Goal: Transaction & Acquisition: Purchase product/service

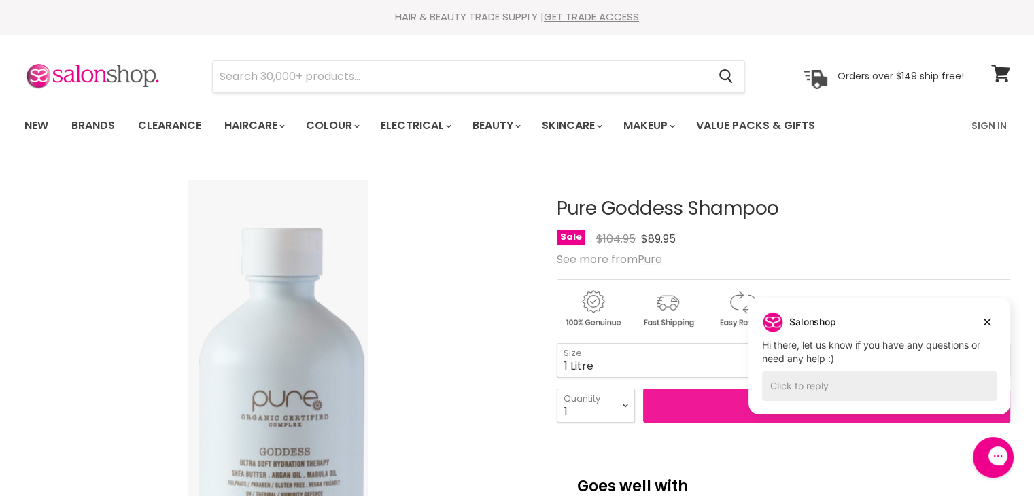
click at [719, 407] on button "Add to cart" at bounding box center [826, 406] width 367 height 34
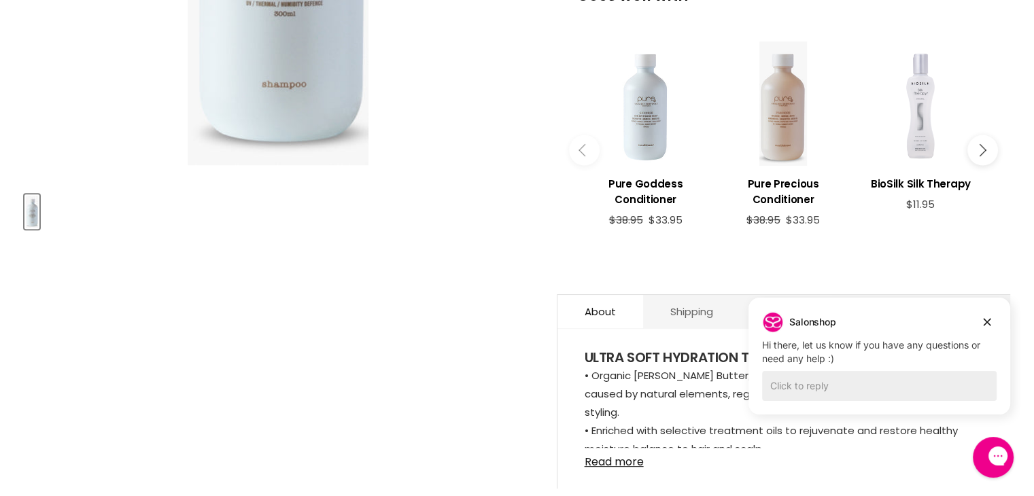
scroll to position [408, 0]
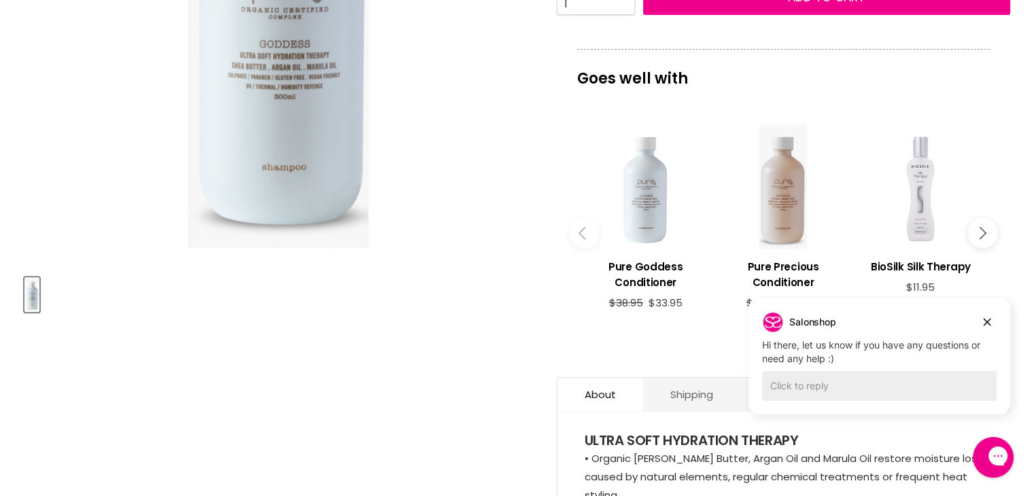
click at [648, 218] on div "Main content" at bounding box center [646, 186] width 124 height 124
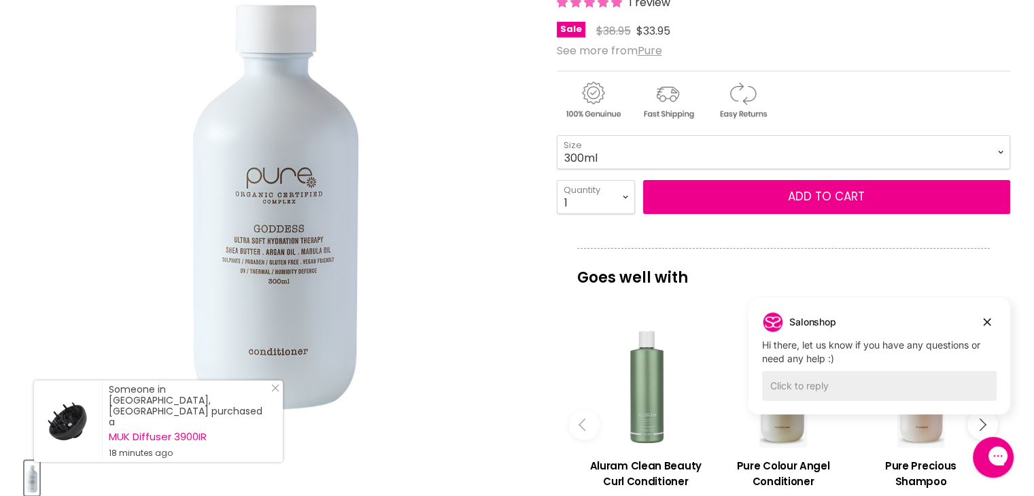
scroll to position [204, 0]
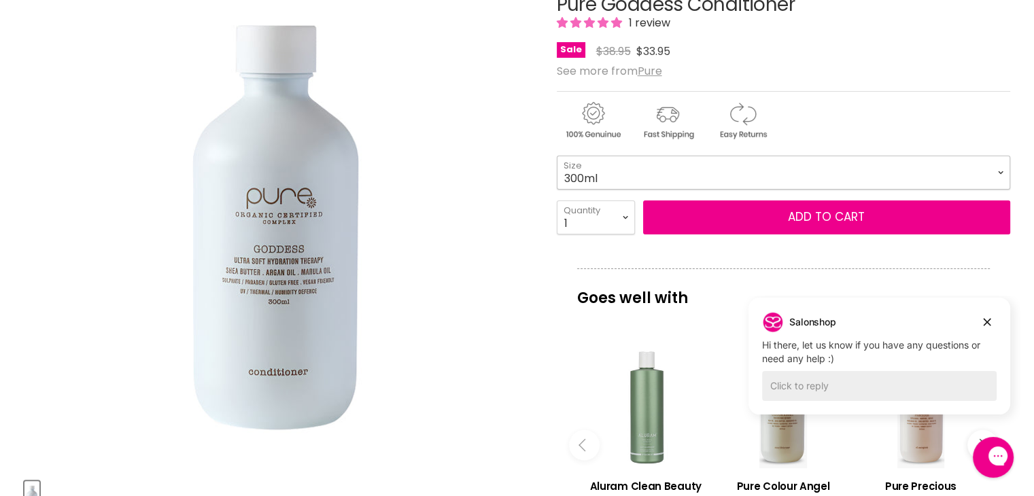
click at [999, 169] on select "300ml 1 Litre" at bounding box center [784, 173] width 454 height 34
click at [557, 156] on select "300ml 1 Litre" at bounding box center [784, 173] width 454 height 34
select select "1 Litre"
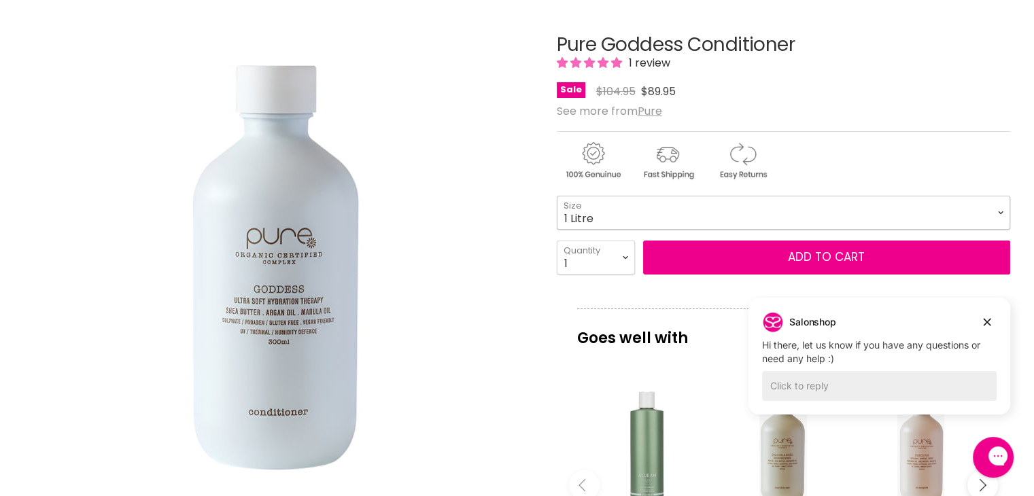
scroll to position [204, 0]
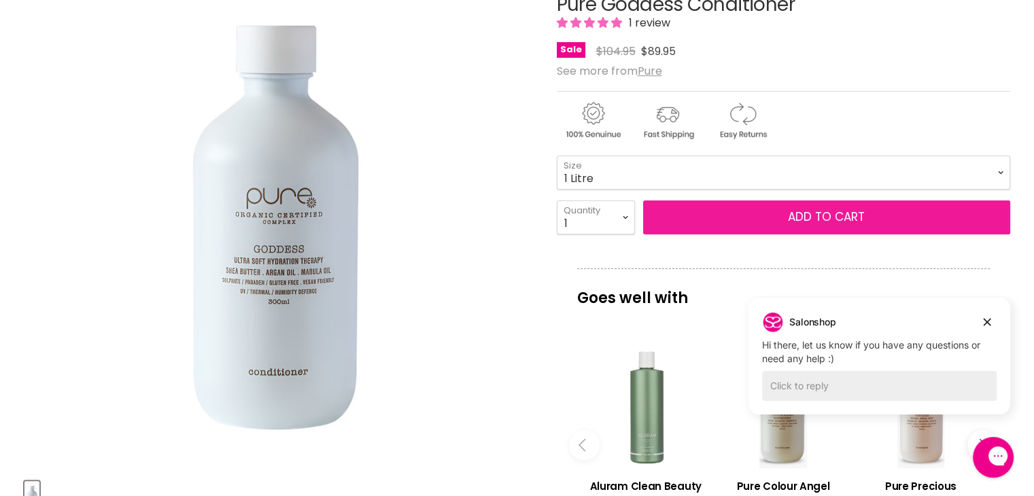
click at [767, 208] on button "Add to cart" at bounding box center [826, 218] width 367 height 34
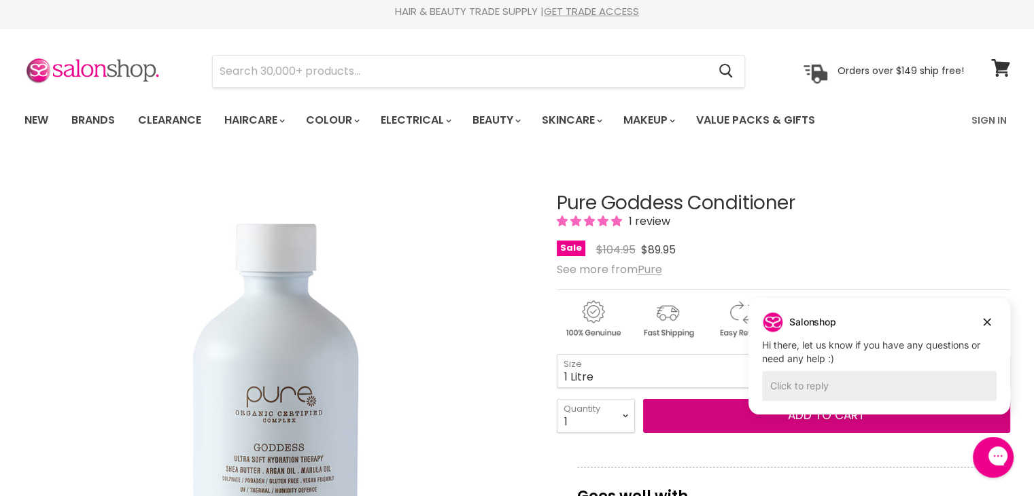
scroll to position [0, 0]
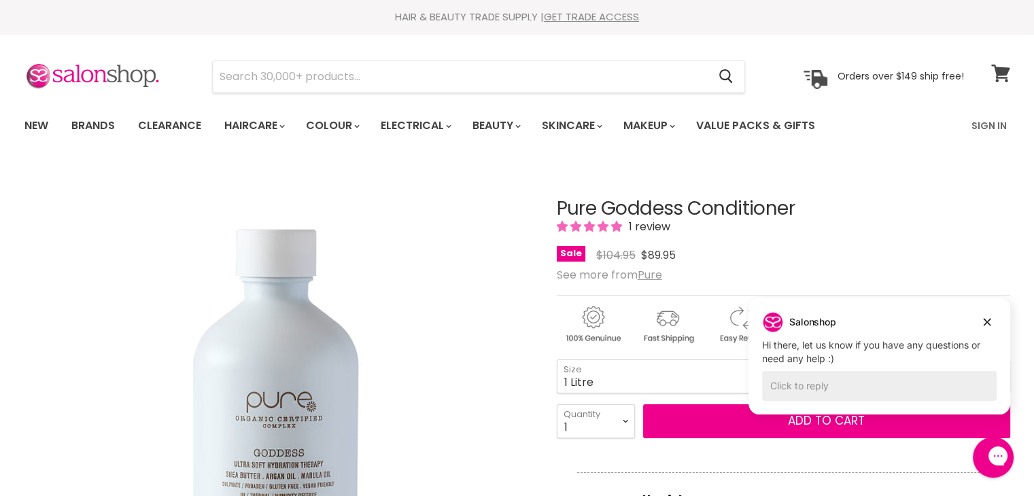
click at [1000, 72] on icon at bounding box center [1000, 74] width 18 height 18
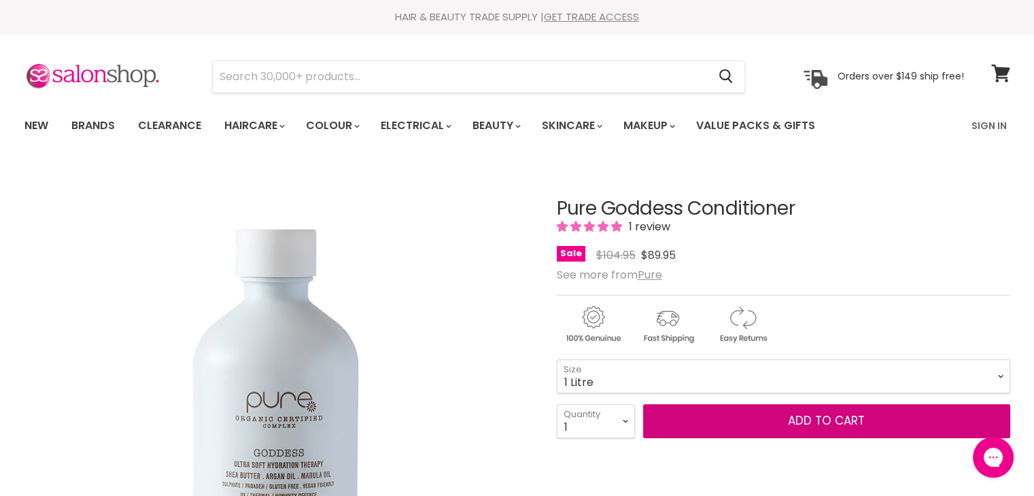
click at [785, 416] on button "Add to cart" at bounding box center [826, 422] width 367 height 34
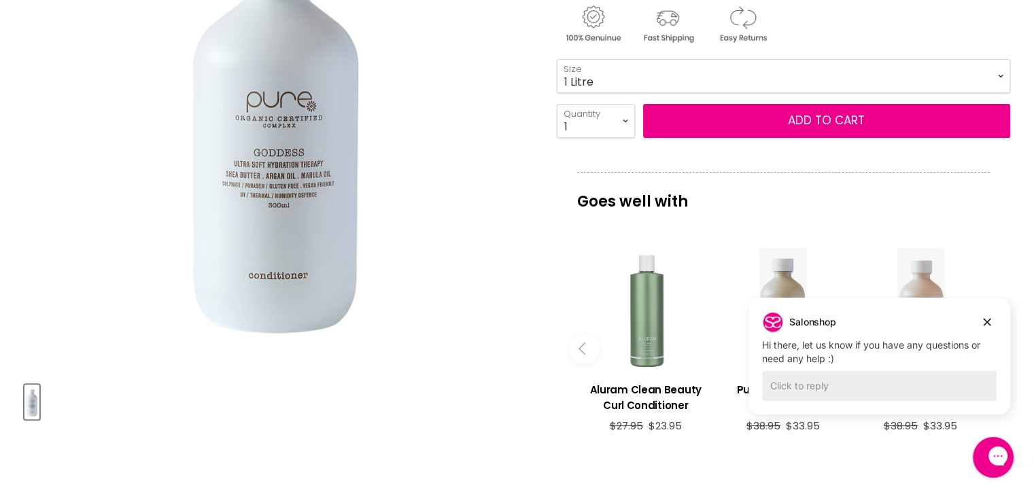
scroll to position [136, 0]
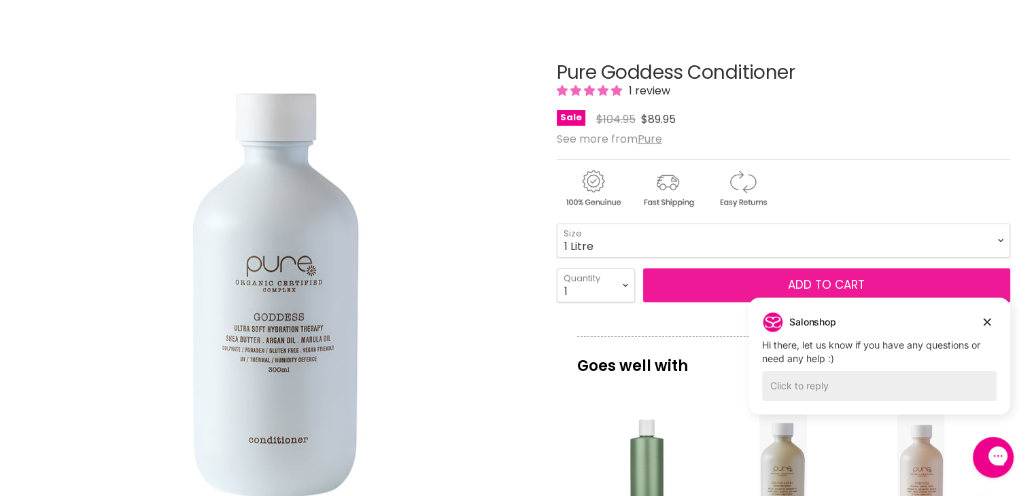
click at [734, 275] on button "Add to cart" at bounding box center [826, 286] width 367 height 34
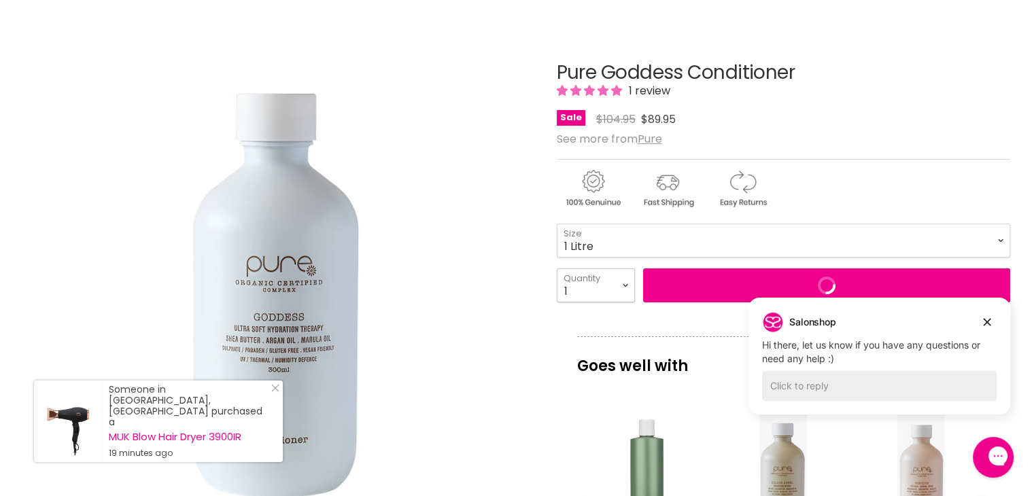
click at [626, 281] on select "1 2 3 4 5 6 7 8 9 10+" at bounding box center [596, 286] width 78 height 34
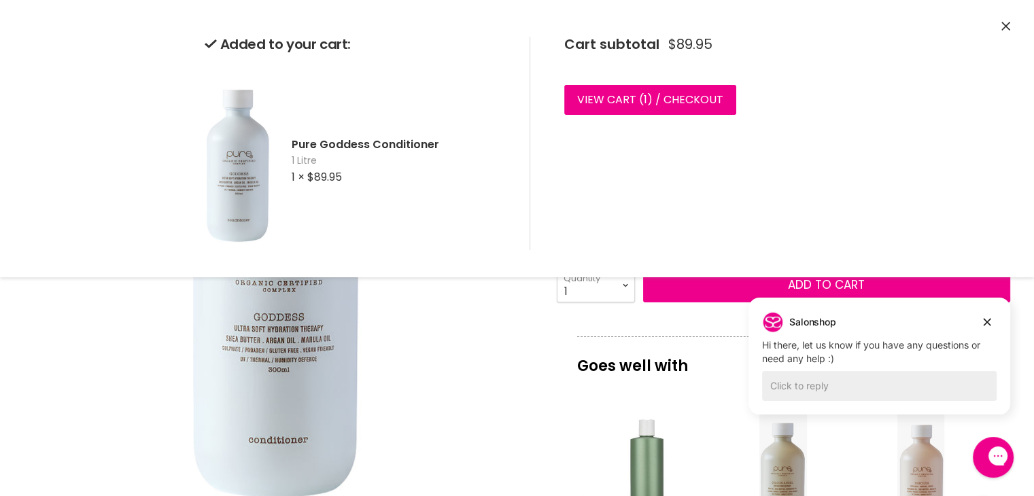
click at [515, 328] on div "Click or scroll to zoom Tap or pinch to zoom" at bounding box center [278, 283] width 508 height 508
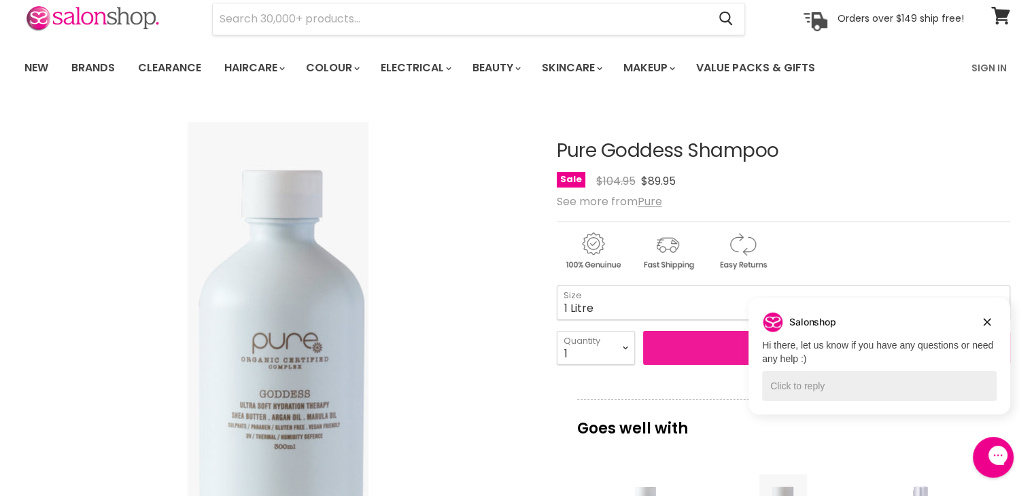
scroll to position [136, 0]
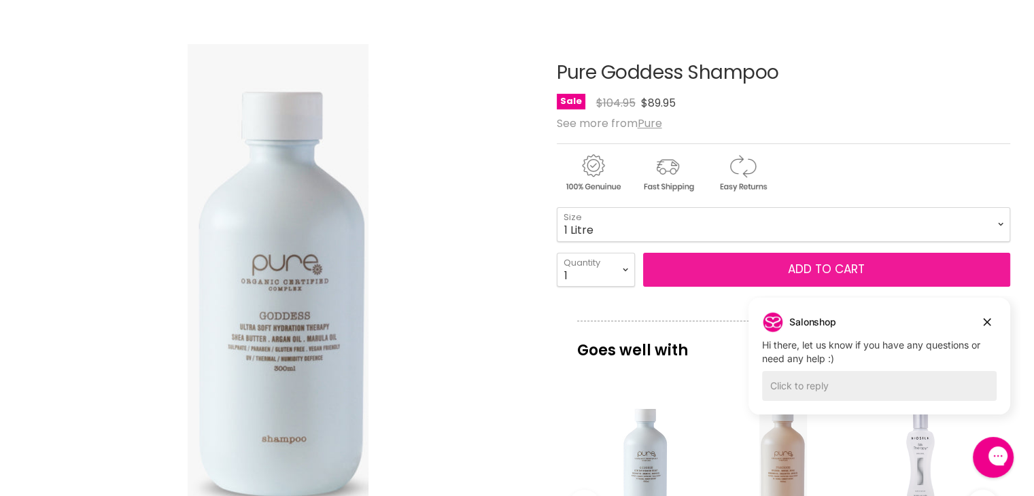
click at [703, 267] on button "Add to cart" at bounding box center [826, 270] width 367 height 34
click at [800, 265] on span "Add to cart" at bounding box center [826, 269] width 77 height 16
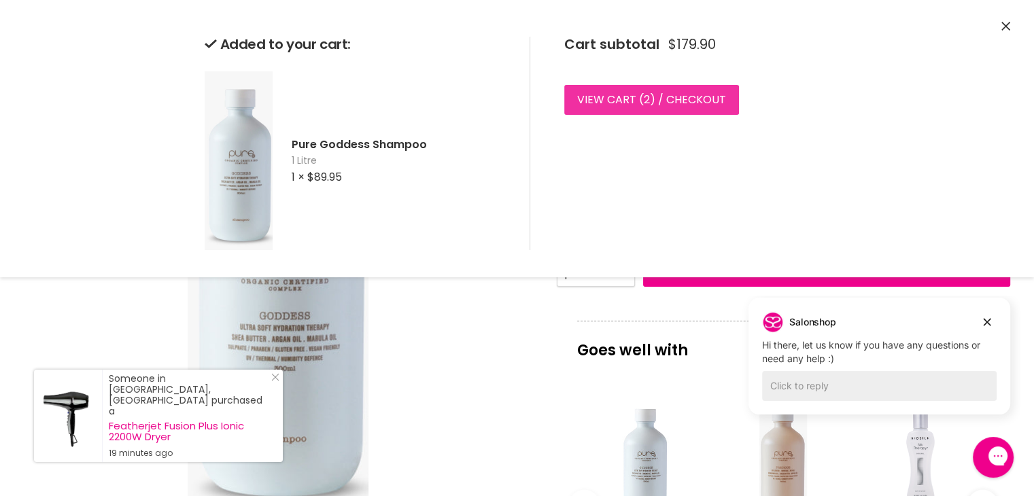
click at [615, 101] on link "View cart ( 2 ) / Checkout" at bounding box center [651, 100] width 175 height 30
